Goal: Task Accomplishment & Management: Complete application form

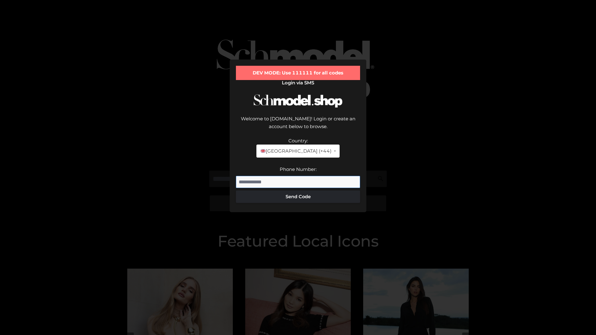
click at [298, 176] on input "Phone Number:" at bounding box center [298, 182] width 124 height 12
type input "**********"
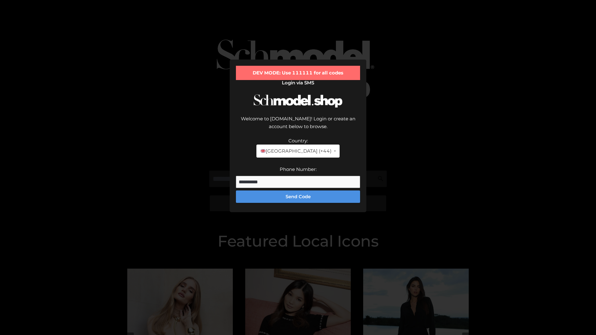
click at [298, 191] on button "Send Code" at bounding box center [298, 197] width 124 height 12
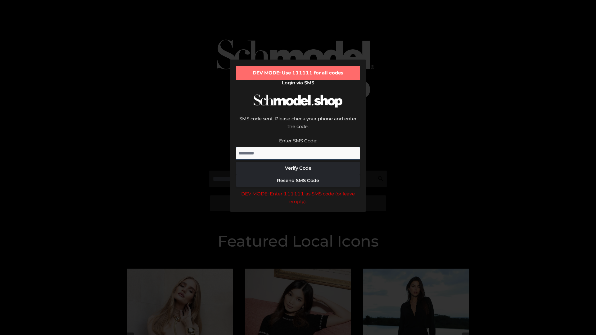
click at [298, 147] on input "Enter SMS Code:" at bounding box center [298, 153] width 124 height 12
type input "******"
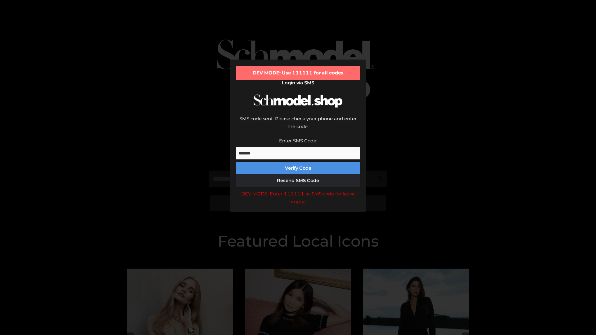
click at [298, 162] on button "Verify Code" at bounding box center [298, 168] width 124 height 12
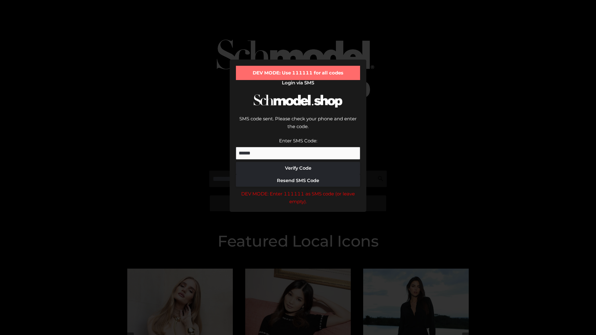
click at [298, 190] on div "DEV MODE: Enter 111111 as SMS code (or leave empty)." at bounding box center [298, 198] width 124 height 16
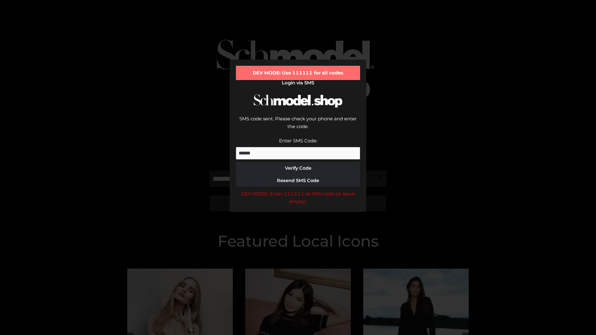
click at [298, 190] on div "DEV MODE: Enter 111111 as SMS code (or leave empty)." at bounding box center [298, 198] width 124 height 16
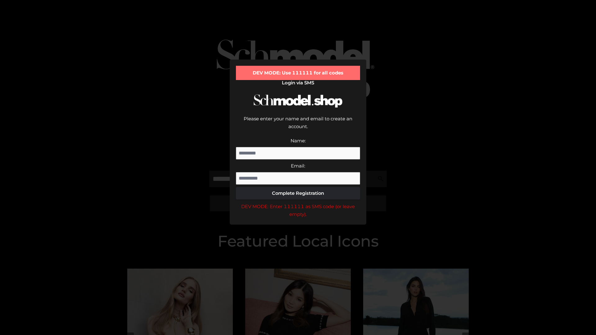
click at [298, 203] on div "DEV MODE: Enter 111111 as SMS code (or leave empty)." at bounding box center [298, 211] width 124 height 16
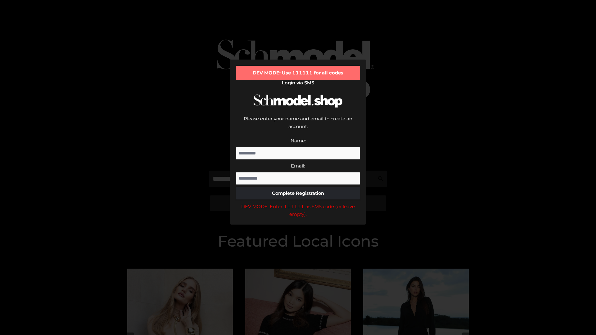
click at [298, 203] on div "DEV MODE: Enter 111111 as SMS code (or leave empty)." at bounding box center [298, 211] width 124 height 16
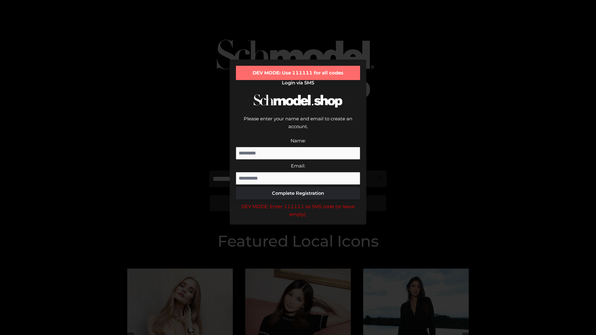
click at [298, 203] on div "DEV MODE: Enter 111111 as SMS code (or leave empty)." at bounding box center [298, 211] width 124 height 16
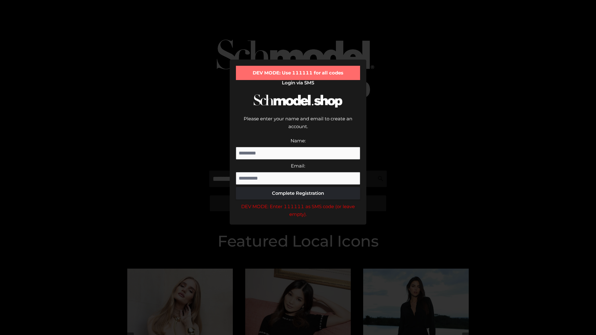
click at [298, 203] on div "DEV MODE: Enter 111111 as SMS code (or leave empty)." at bounding box center [298, 211] width 124 height 16
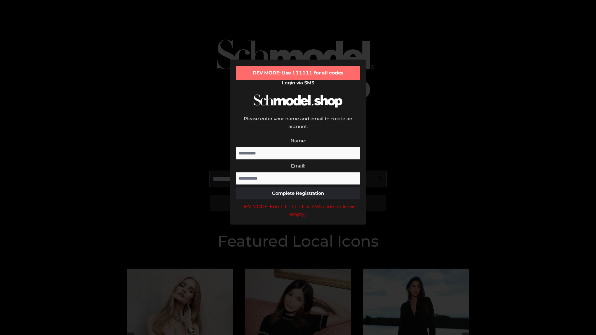
scroll to position [0, 23]
click at [298, 203] on div "DEV MODE: Enter 111111 as SMS code (or leave empty)." at bounding box center [298, 211] width 124 height 16
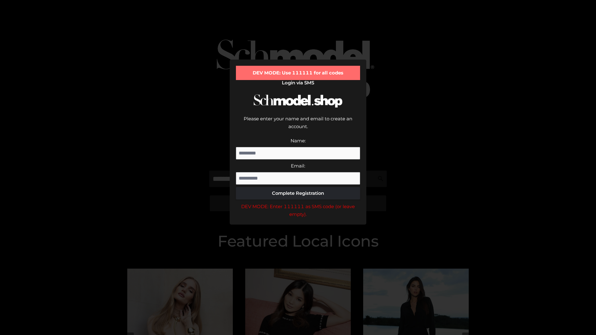
click at [298, 203] on div "DEV MODE: Enter 111111 as SMS code (or leave empty)." at bounding box center [298, 211] width 124 height 16
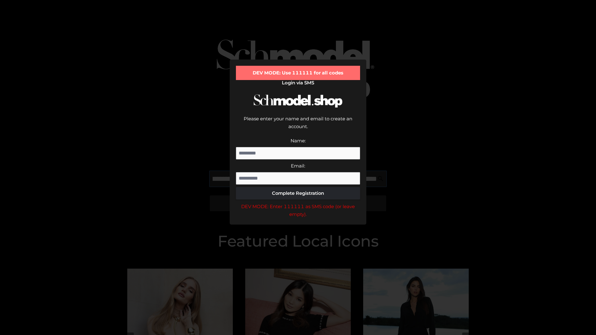
scroll to position [0, 61]
click at [298, 203] on div "DEV MODE: Enter 111111 as SMS code (or leave empty)." at bounding box center [298, 211] width 124 height 16
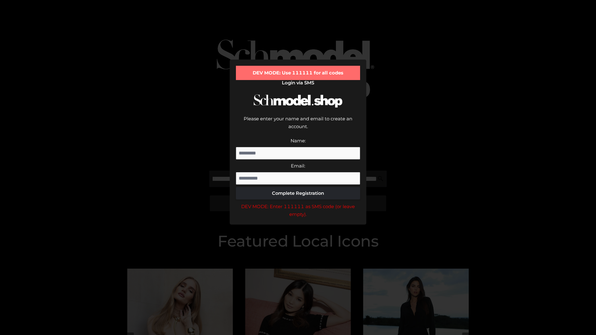
click at [298, 203] on div "DEV MODE: Enter 111111 as SMS code (or leave empty)." at bounding box center [298, 211] width 124 height 16
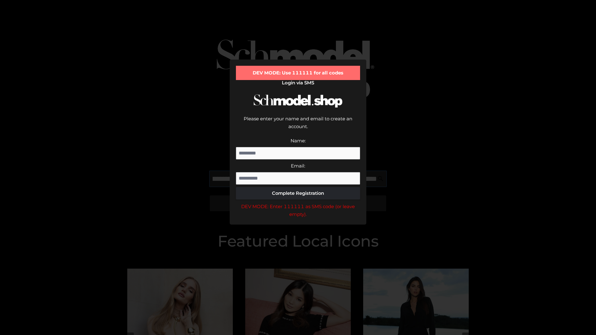
scroll to position [0, 99]
click at [298, 203] on div "DEV MODE: Enter 111111 as SMS code (or leave empty)." at bounding box center [298, 211] width 124 height 16
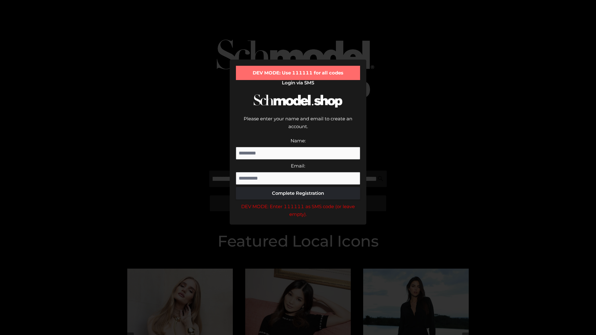
click at [298, 203] on div "DEV MODE: Enter 111111 as SMS code (or leave empty)." at bounding box center [298, 211] width 124 height 16
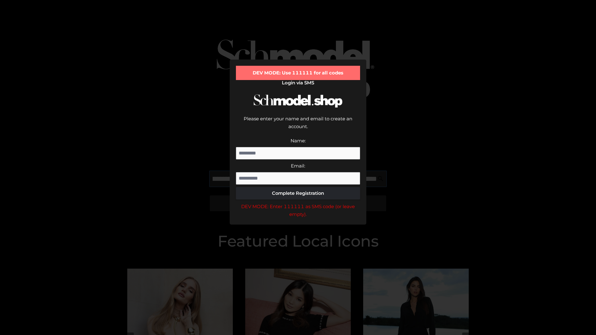
scroll to position [0, 135]
click at [298, 203] on div "DEV MODE: Enter 111111 as SMS code (or leave empty)." at bounding box center [298, 211] width 124 height 16
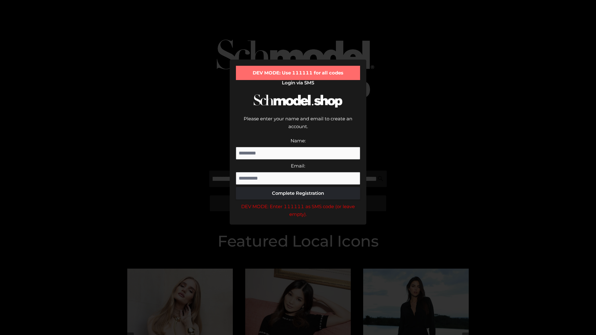
click at [298, 203] on div "DEV MODE: Enter 111111 as SMS code (or leave empty)." at bounding box center [298, 211] width 124 height 16
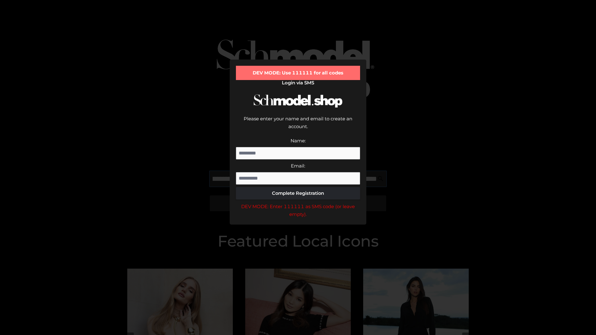
scroll to position [0, 173]
click at [298, 203] on div "DEV MODE: Enter 111111 as SMS code (or leave empty)." at bounding box center [298, 211] width 124 height 16
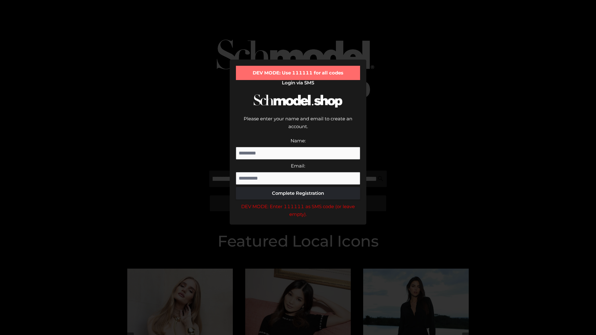
click at [298, 203] on div "DEV MODE: Enter 111111 as SMS code (or leave empty)." at bounding box center [298, 211] width 124 height 16
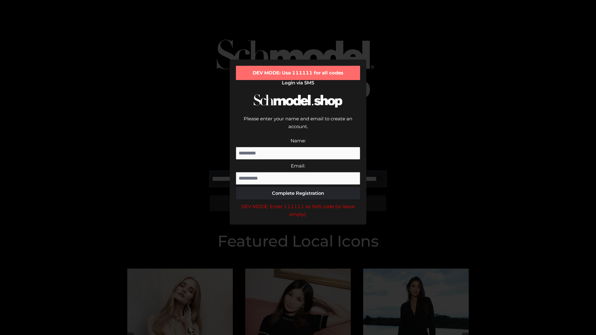
scroll to position [0, 212]
click at [298, 203] on div "DEV MODE: Enter 111111 as SMS code (or leave empty)." at bounding box center [298, 211] width 124 height 16
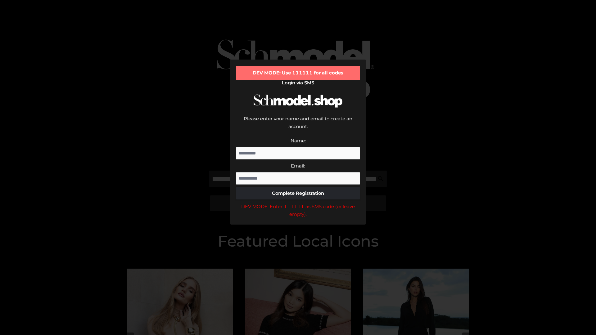
click at [298, 203] on div "DEV MODE: Enter 111111 as SMS code (or leave empty)." at bounding box center [298, 211] width 124 height 16
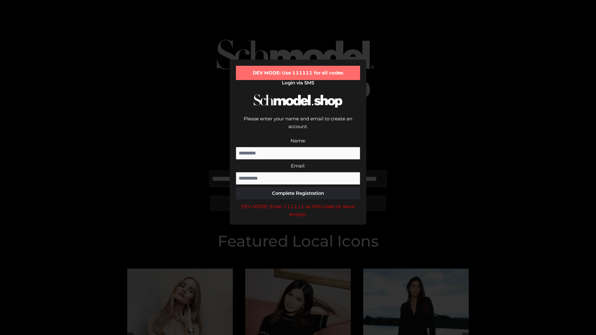
scroll to position [0, 247]
click at [298, 203] on div "DEV MODE: Enter 111111 as SMS code (or leave empty)." at bounding box center [298, 211] width 124 height 16
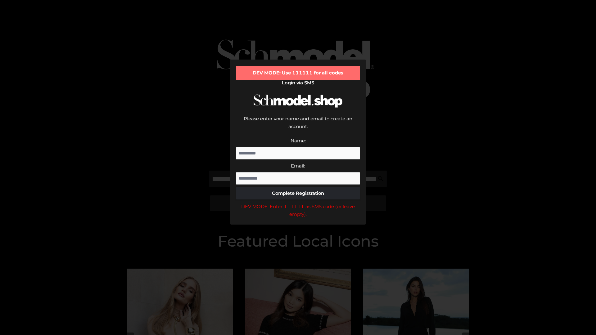
click at [298, 203] on div "DEV MODE: Enter 111111 as SMS code (or leave empty)." at bounding box center [298, 211] width 124 height 16
type input "**********"
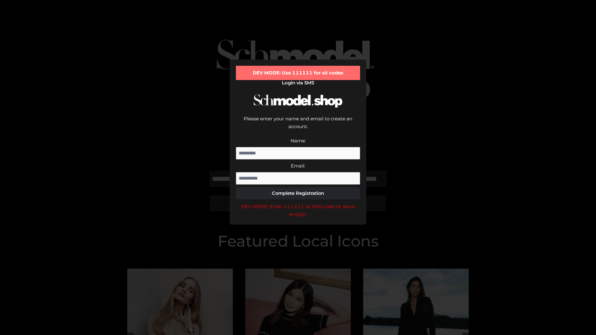
click at [298, 203] on div "DEV MODE: Enter 111111 as SMS code (or leave empty)." at bounding box center [298, 211] width 124 height 16
